Goal: Information Seeking & Learning: Learn about a topic

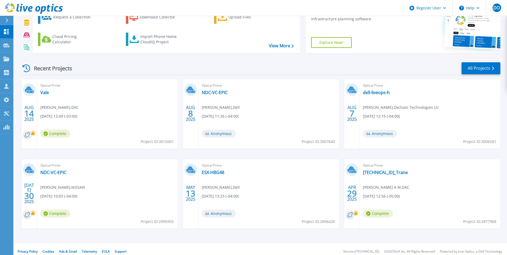
scroll to position [41, 0]
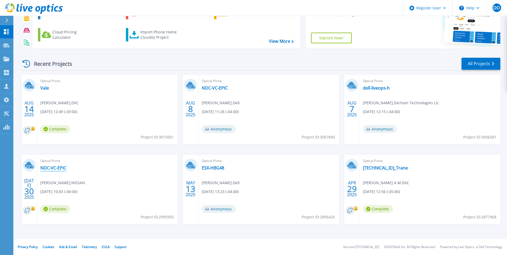
click at [60, 169] on link "NDC-VC-EPIC" at bounding box center [53, 167] width 26 height 5
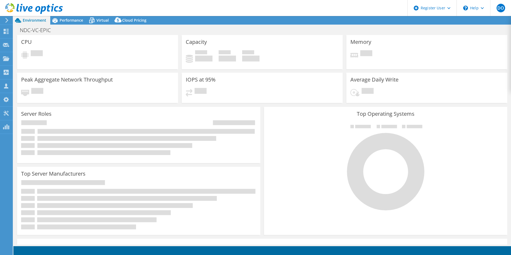
select select "USD"
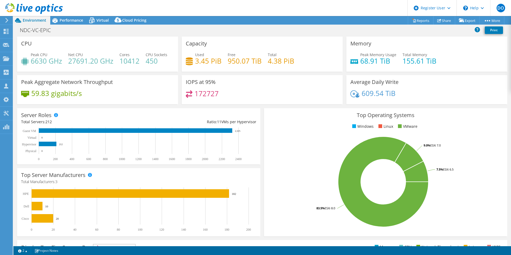
scroll to position [27, 0]
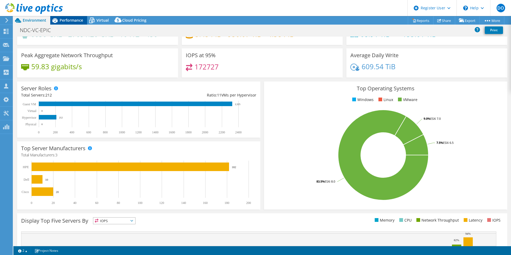
click at [70, 23] on div "Performance" at bounding box center [68, 20] width 37 height 9
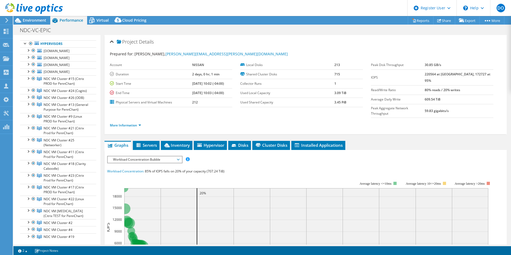
click at [178, 156] on span "Workload Concentration Bubble" at bounding box center [144, 159] width 69 height 6
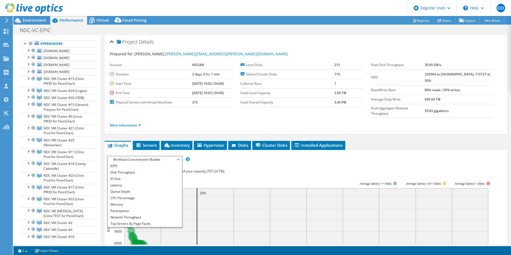
click at [321, 168] on div "Workload Concentration: 85% of IOPS falls on 20% of your capacity (707.24 TiB)" at bounding box center [305, 171] width 397 height 6
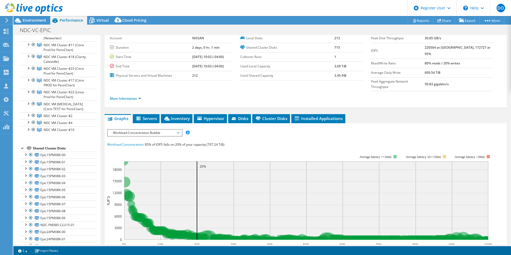
click at [180, 132] on icon at bounding box center [178, 133] width 3 height 2
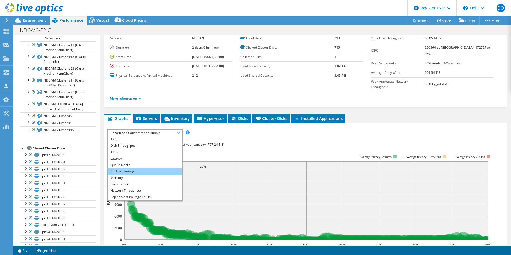
click at [153, 168] on li "CPU Percentage" at bounding box center [145, 171] width 74 height 6
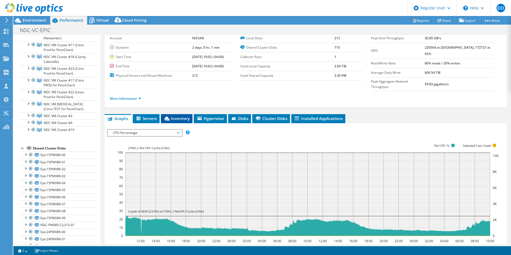
click at [183, 116] on span "Inventory" at bounding box center [177, 118] width 26 height 5
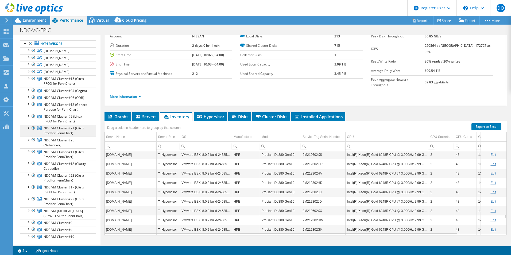
scroll to position [0, 0]
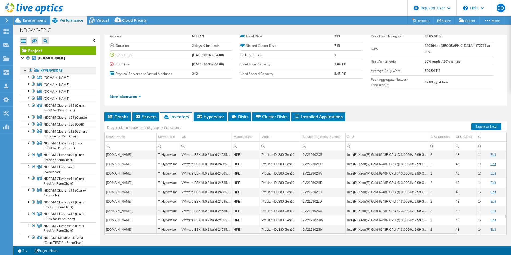
click at [30, 71] on div at bounding box center [30, 70] width 5 height 6
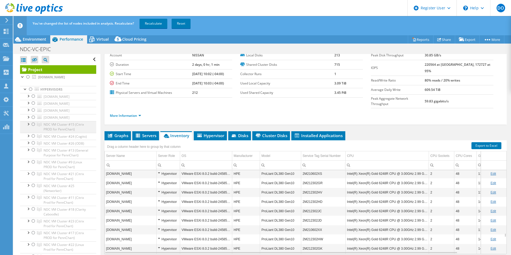
click at [33, 124] on div at bounding box center [33, 124] width 5 height 6
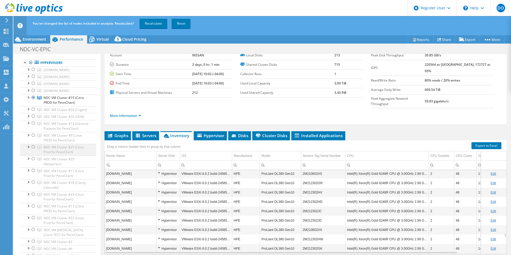
click at [33, 150] on div at bounding box center [33, 147] width 5 height 6
click at [33, 174] on div at bounding box center [33, 170] width 5 height 6
drag, startPoint x: 32, startPoint y: 204, endPoint x: 68, endPoint y: 191, distance: 38.3
click at [32, 198] on div at bounding box center [33, 194] width 5 height 6
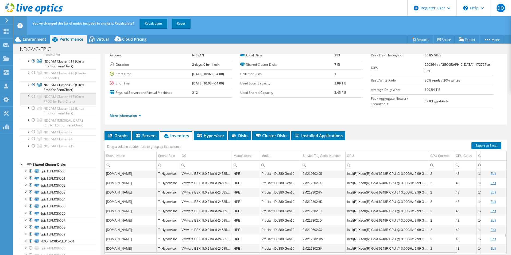
scroll to position [134, 0]
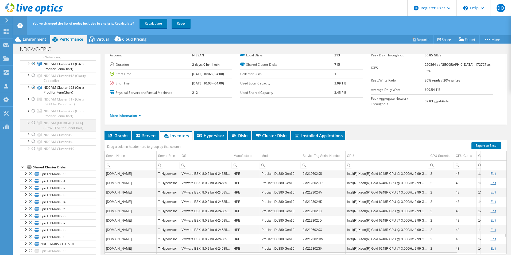
drag, startPoint x: 33, startPoint y: 109, endPoint x: 33, endPoint y: 133, distance: 23.8
click at [33, 102] on div at bounding box center [33, 99] width 5 height 6
click at [33, 126] on div at bounding box center [33, 122] width 5 height 6
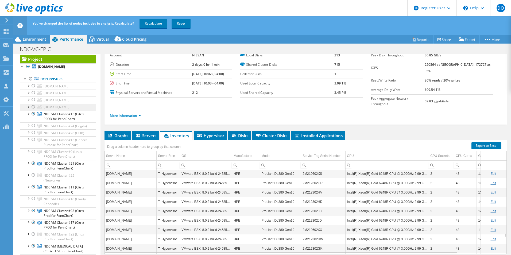
scroll to position [0, 0]
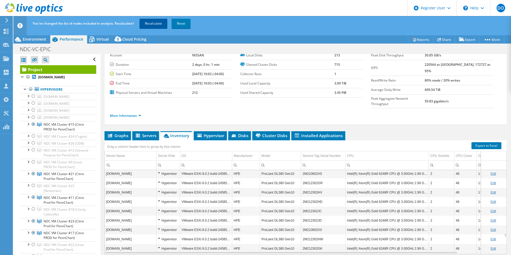
click at [157, 26] on link "Recalculate" at bounding box center [154, 24] width 28 height 10
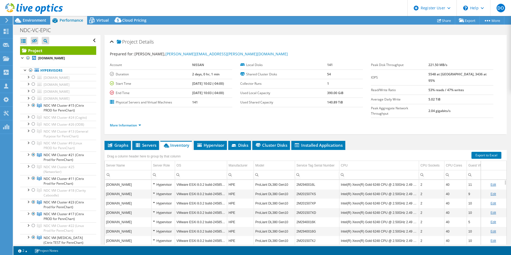
select select "USD"
click at [29, 20] on span "Environment" at bounding box center [35, 20] width 24 height 5
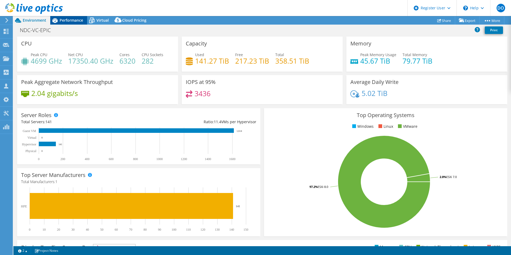
click at [81, 20] on span "Performance" at bounding box center [72, 20] width 24 height 5
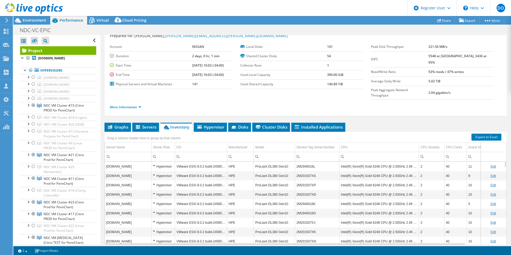
scroll to position [27, 0]
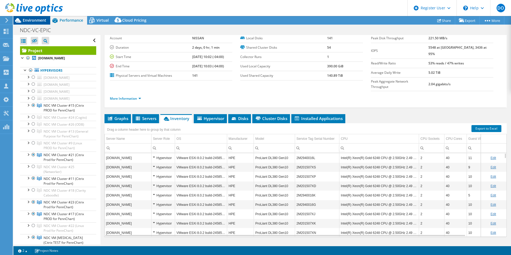
click at [33, 21] on span "Environment" at bounding box center [35, 20] width 24 height 5
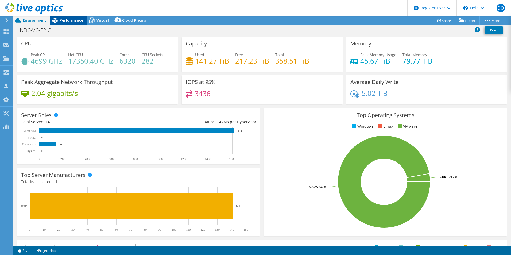
click at [78, 22] on span "Performance" at bounding box center [72, 20] width 24 height 5
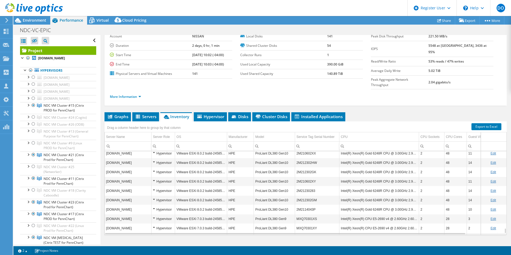
scroll to position [1238, 0]
